Goal: Task Accomplishment & Management: Complete application form

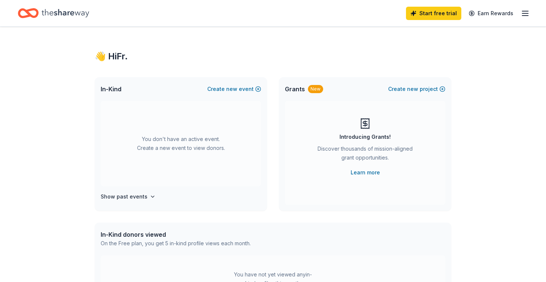
click at [501, 138] on div "👋 Hi Fr. In-Kind Create new event You don't have an active event. Create a new …" at bounding box center [273, 244] width 546 height 434
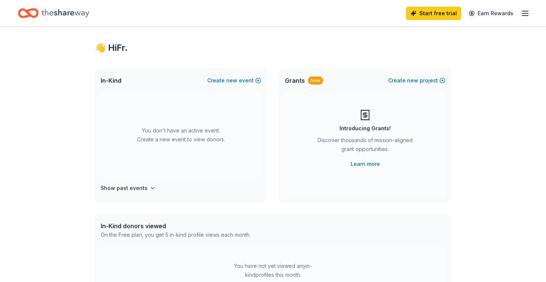
scroll to position [7, 0]
click at [365, 167] on link "Learn more" at bounding box center [365, 165] width 29 height 9
click at [240, 80] on button "Create new event" at bounding box center [234, 81] width 54 height 9
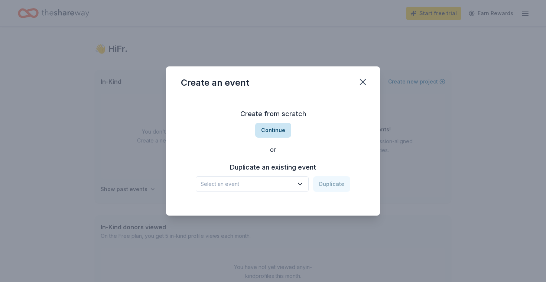
click at [274, 130] on button "Continue" at bounding box center [273, 130] width 36 height 15
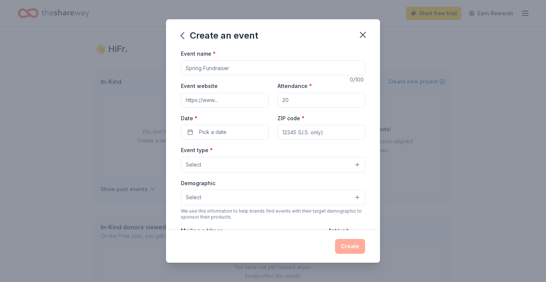
click at [211, 66] on input "Event name *" at bounding box center [273, 68] width 184 height 15
type input "Tipp Hill Derby - Kid, Teen, and Adult Soapbox Car Races, Chicken BBQ, Food Tru…"
click at [212, 98] on input "Event website" at bounding box center [225, 100] width 88 height 15
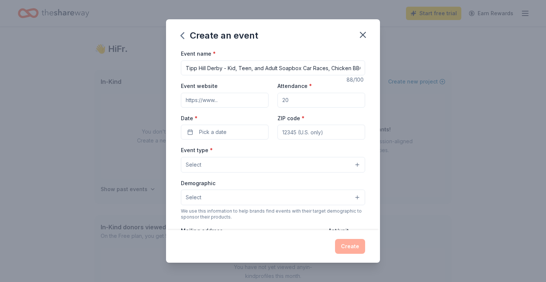
paste input "https://tipphillderby.com/"
type input "https://tipphillderby.com/"
click at [300, 101] on input "Attendance *" at bounding box center [322, 100] width 88 height 15
type input "400"
click at [217, 131] on span "Pick a date" at bounding box center [212, 132] width 27 height 9
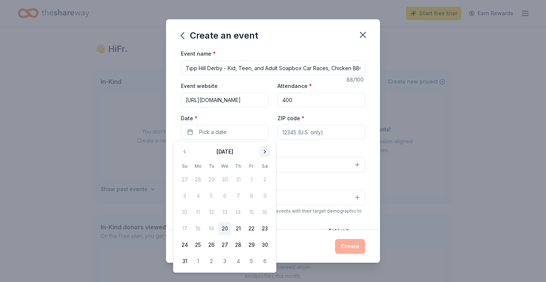
click at [265, 152] on button "Go to next month" at bounding box center [265, 152] width 10 height 10
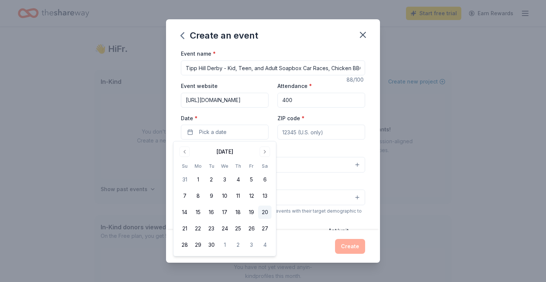
click at [267, 211] on button "20" at bounding box center [264, 212] width 13 height 13
click at [184, 227] on button "21" at bounding box center [184, 228] width 13 height 13
click at [267, 212] on button "20" at bounding box center [264, 212] width 13 height 13
click at [304, 132] on input "ZIP code *" at bounding box center [322, 132] width 88 height 15
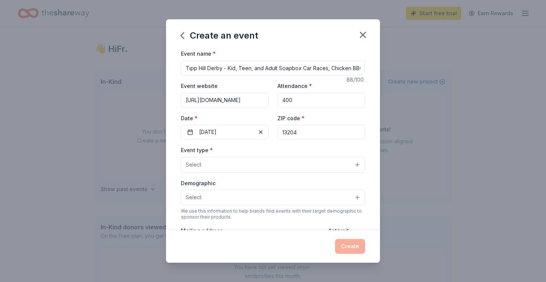
type input "13204"
click at [205, 166] on button "Select" at bounding box center [273, 165] width 184 height 16
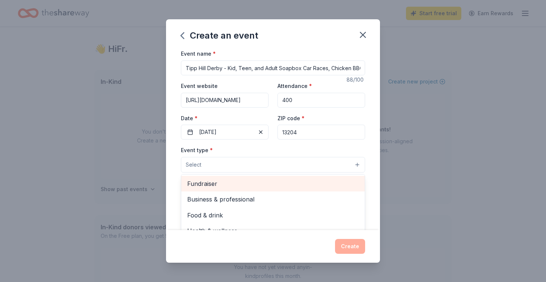
click at [219, 187] on span "Fundraiser" at bounding box center [273, 184] width 172 height 10
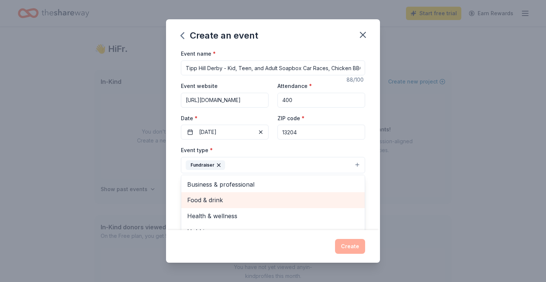
scroll to position [9, 0]
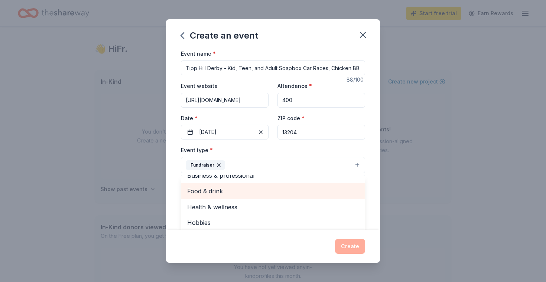
click at [217, 192] on span "Food & drink" at bounding box center [273, 192] width 172 height 10
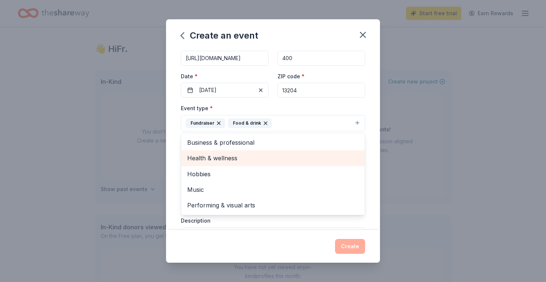
scroll to position [42, 0]
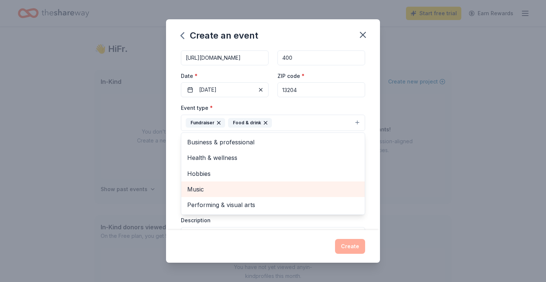
click at [207, 189] on span "Music" at bounding box center [273, 190] width 172 height 10
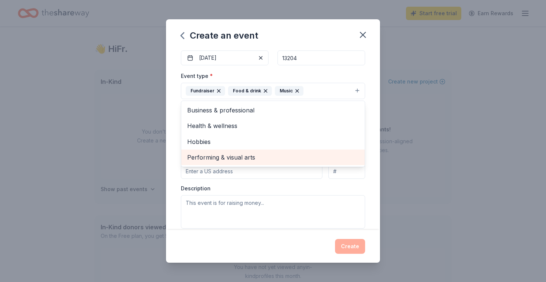
scroll to position [74, 0]
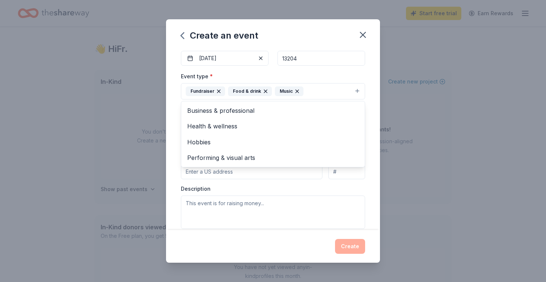
click at [169, 152] on div "Event name * Tipp Hill Derby - Kid, Teen, and Adult Soapbox Car Races, Chicken …" at bounding box center [273, 139] width 214 height 181
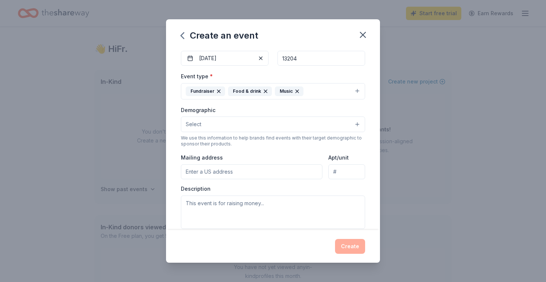
click at [208, 129] on button "Select" at bounding box center [273, 125] width 184 height 16
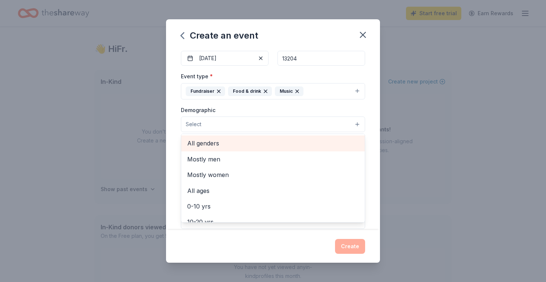
click at [216, 140] on span "All genders" at bounding box center [273, 144] width 172 height 10
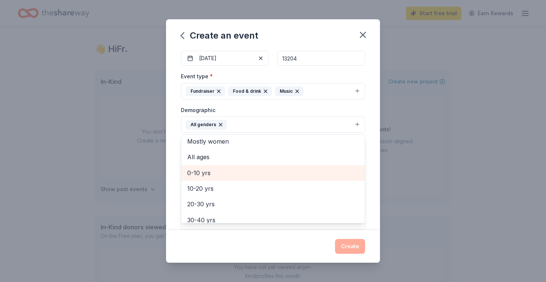
scroll to position [22, 0]
click at [215, 167] on span "0-10 yrs" at bounding box center [273, 170] width 172 height 10
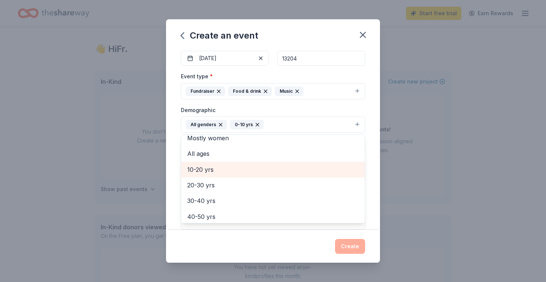
click at [219, 170] on span "10-20 yrs" at bounding box center [273, 170] width 172 height 10
click at [219, 170] on span "20-30 yrs" at bounding box center [273, 170] width 172 height 10
click at [219, 170] on span "30-40 yrs" at bounding box center [273, 170] width 172 height 10
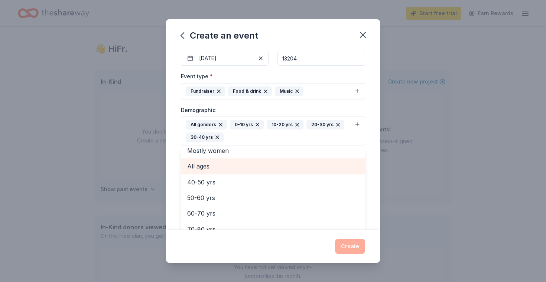
click at [209, 170] on span "All ages" at bounding box center [273, 167] width 172 height 10
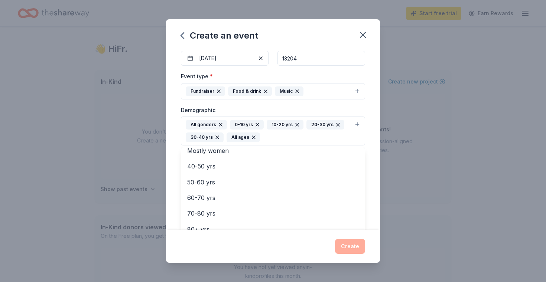
click at [173, 166] on div "Event name * Tipp Hill Derby - Kid, Teen, and Adult Soapbox Car Races, Chicken …" at bounding box center [273, 139] width 214 height 181
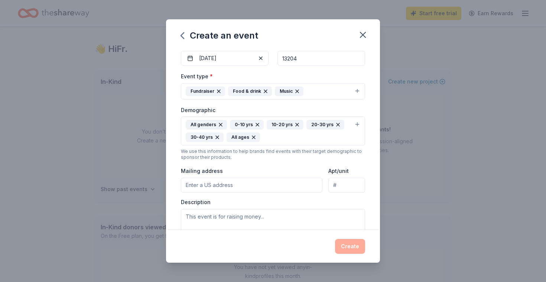
scroll to position [98, 0]
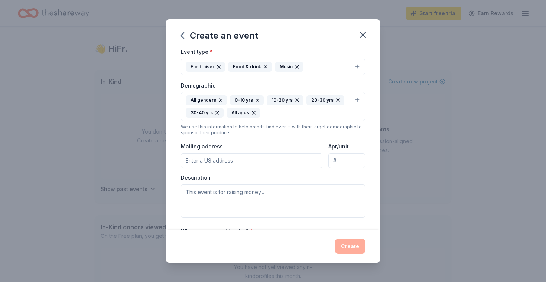
click at [214, 161] on input "Mailing address" at bounding box center [252, 160] width 142 height 15
type input "401 Hamilton Street, Syracuse, NY, 13204"
click at [178, 185] on div "Event name * Tipp Hill Derby - Kid, Teen, and Adult Soapbox Car Races, Chicken …" at bounding box center [273, 139] width 214 height 181
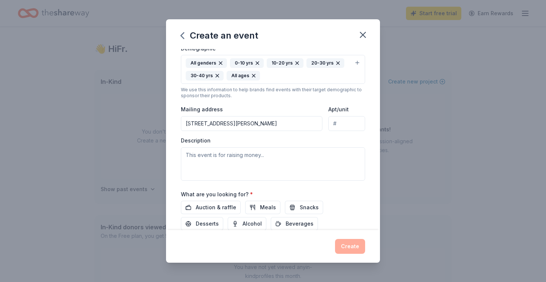
scroll to position [188, 0]
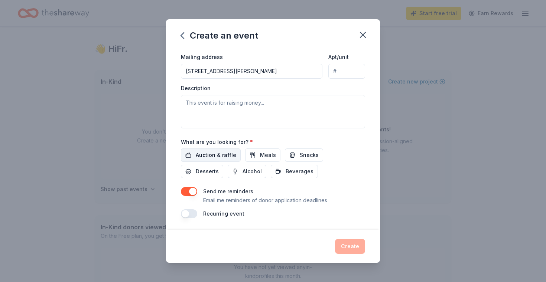
click at [208, 153] on span "Auction & raffle" at bounding box center [216, 155] width 40 height 9
click at [349, 247] on button "Create" at bounding box center [350, 246] width 30 height 15
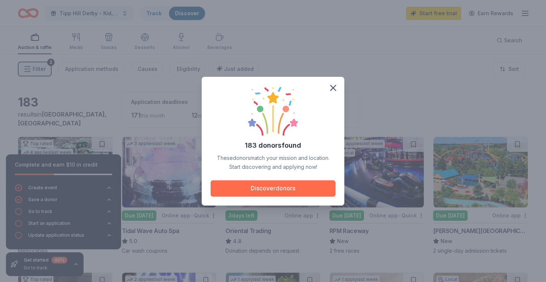
click at [277, 188] on button "Discover donors" at bounding box center [273, 189] width 125 height 16
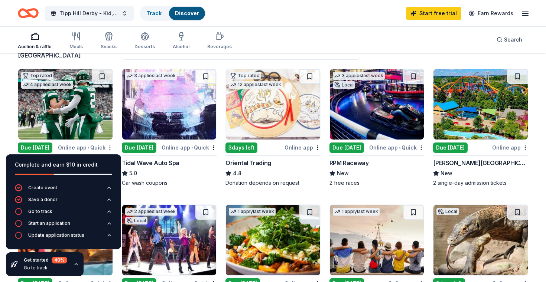
scroll to position [67, 0]
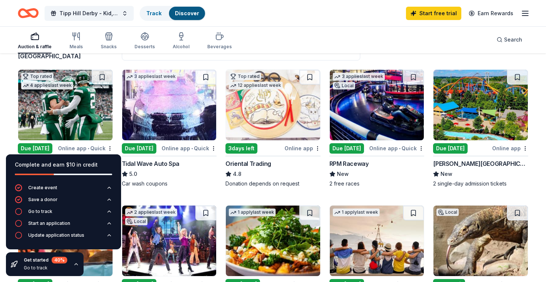
click at [479, 166] on div "Dorney Park & Wildwater Kingdom" at bounding box center [480, 163] width 95 height 9
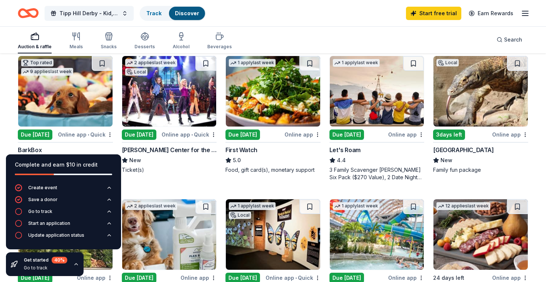
scroll to position [215, 0]
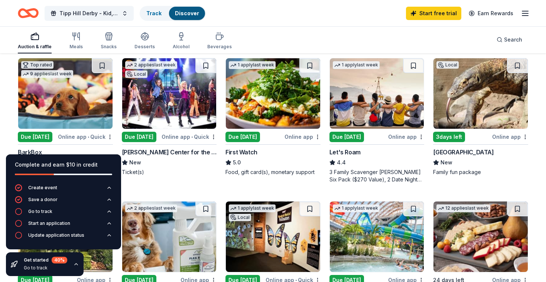
click at [470, 102] on img at bounding box center [481, 93] width 94 height 71
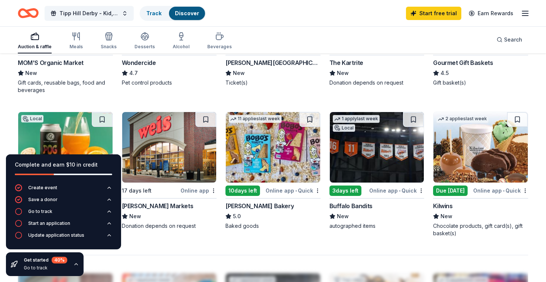
scroll to position [449, 0]
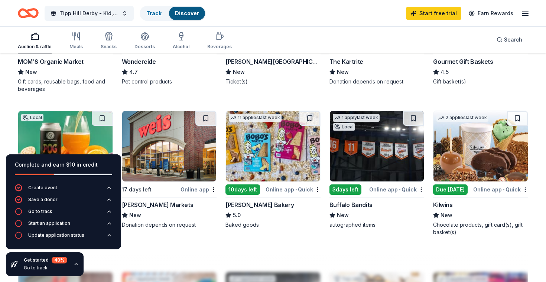
click at [372, 145] on img at bounding box center [377, 146] width 94 height 71
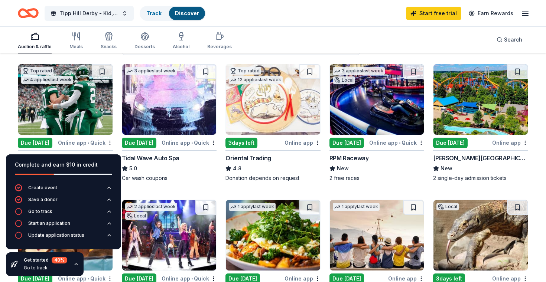
scroll to position [73, 0]
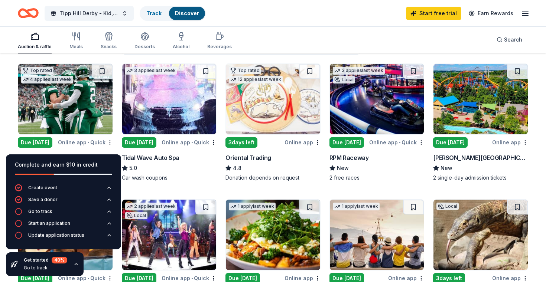
click at [153, 97] on img at bounding box center [169, 99] width 94 height 71
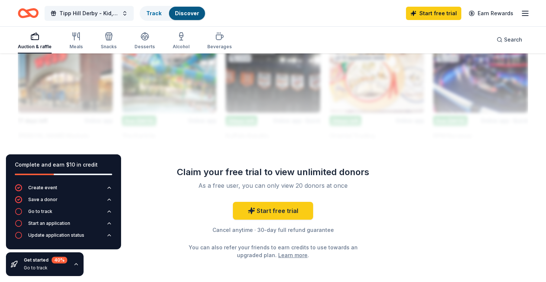
scroll to position [688, 0]
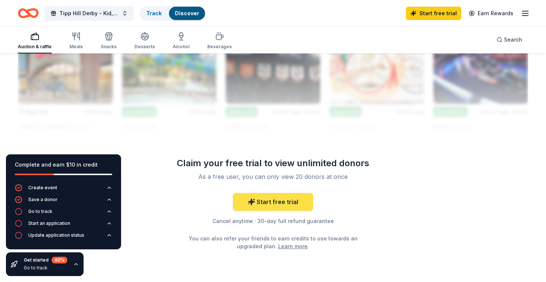
click at [277, 198] on link "Start free trial" at bounding box center [273, 202] width 80 height 18
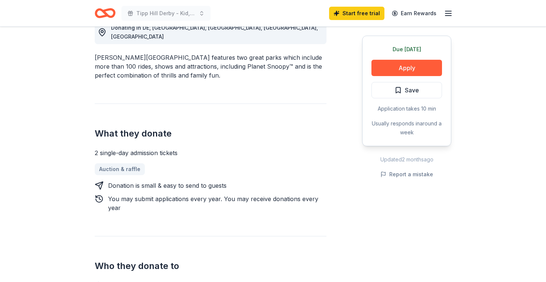
scroll to position [141, 0]
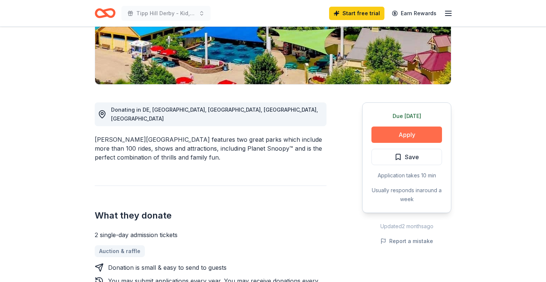
click at [406, 134] on button "Apply" at bounding box center [407, 135] width 71 height 16
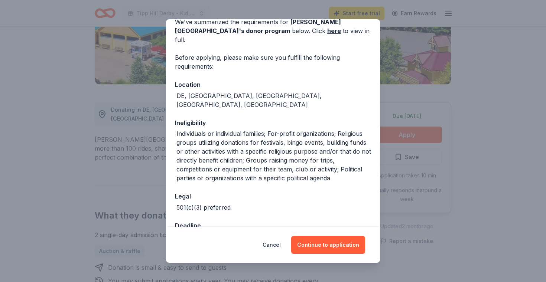
scroll to position [38, 0]
click at [328, 243] on button "Continue to application" at bounding box center [328, 245] width 74 height 18
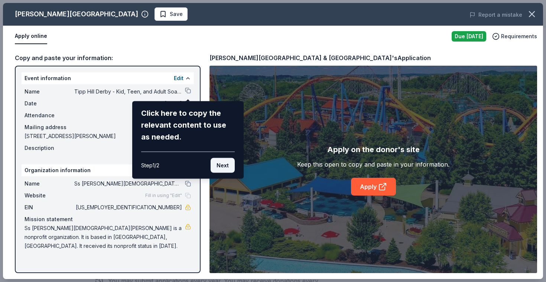
click at [223, 166] on button "Next" at bounding box center [223, 165] width 24 height 15
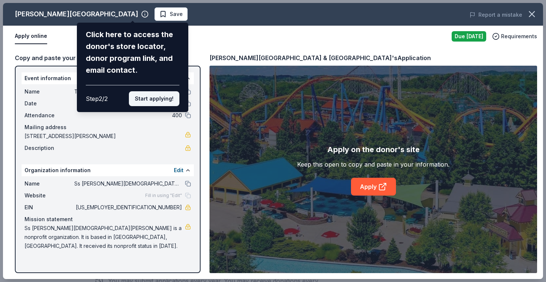
click at [154, 99] on button "Start applying!" at bounding box center [154, 98] width 51 height 15
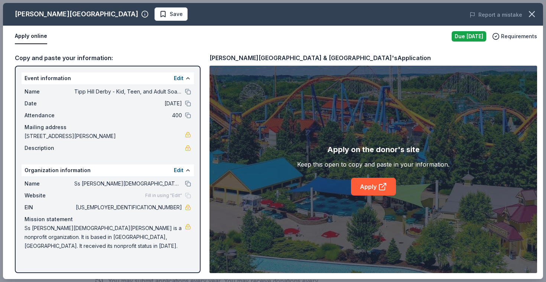
click at [122, 233] on div "Dorney Park & Wildwater Kingdom Save Report a mistake Apply online Due tomorrow…" at bounding box center [273, 141] width 540 height 276
click at [152, 232] on span "Ss [PERSON_NAME][DEMOGRAPHIC_DATA][PERSON_NAME] is a nonprofit organization. It…" at bounding box center [105, 237] width 161 height 27
click at [369, 188] on link "Apply" at bounding box center [373, 187] width 45 height 18
click at [375, 178] on link "Apply" at bounding box center [373, 187] width 45 height 18
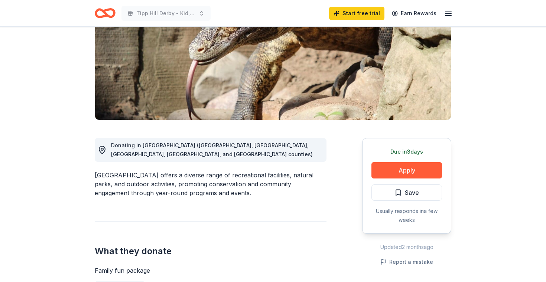
scroll to position [113, 0]
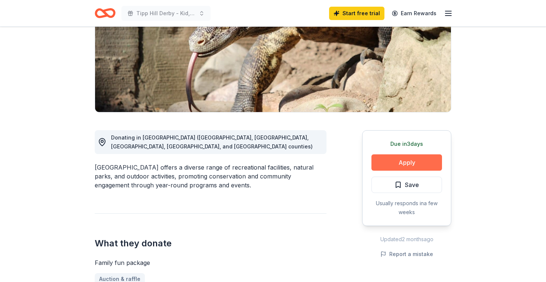
click at [404, 165] on button "Apply" at bounding box center [407, 163] width 71 height 16
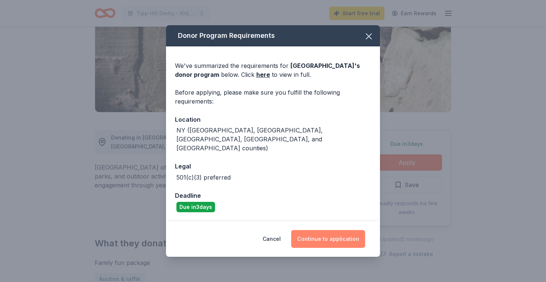
click at [324, 230] on button "Continue to application" at bounding box center [328, 239] width 74 height 18
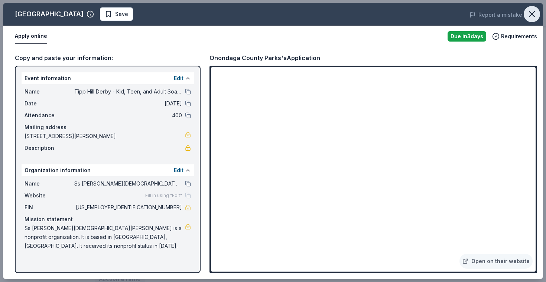
click at [533, 17] on icon "button" at bounding box center [532, 14] width 10 height 10
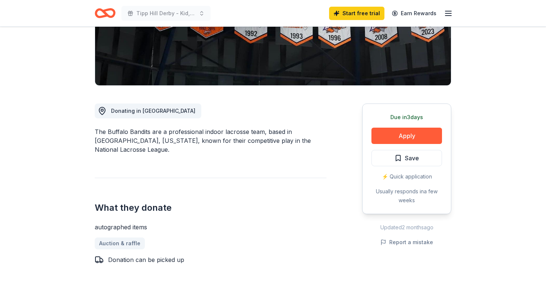
scroll to position [160, 0]
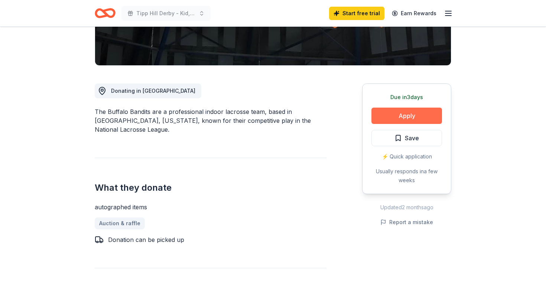
click at [405, 113] on button "Apply" at bounding box center [407, 116] width 71 height 16
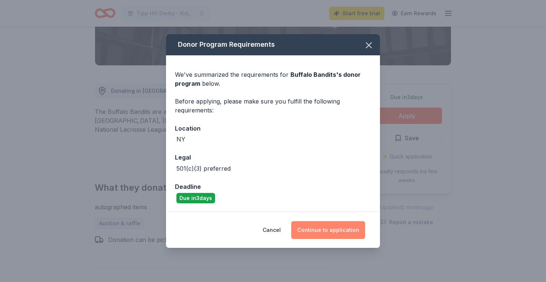
click at [329, 232] on button "Continue to application" at bounding box center [328, 230] width 74 height 18
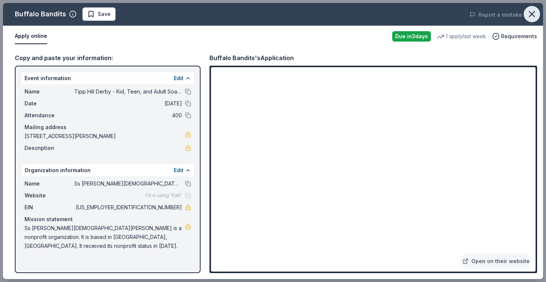
click at [530, 13] on icon "button" at bounding box center [532, 14] width 10 height 10
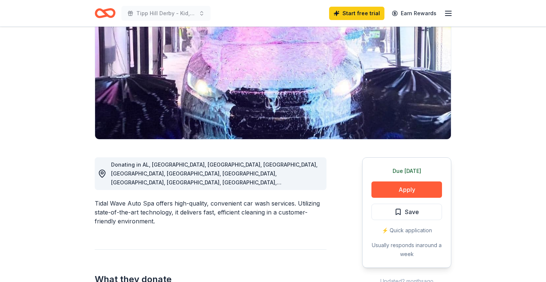
scroll to position [87, 0]
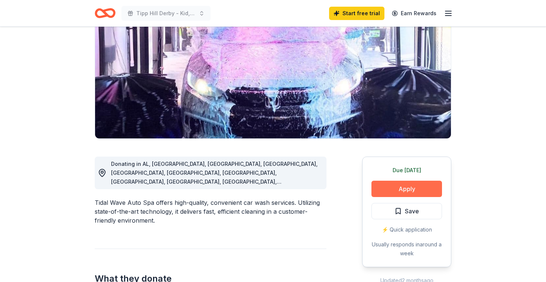
click at [398, 189] on button "Apply" at bounding box center [407, 189] width 71 height 16
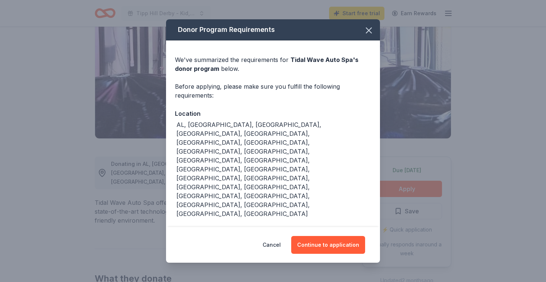
scroll to position [17, 0]
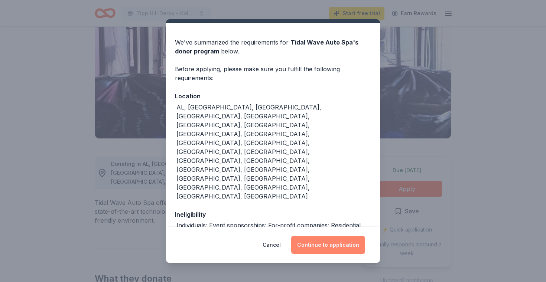
click at [335, 252] on button "Continue to application" at bounding box center [328, 245] width 74 height 18
